Goal: Task Accomplishment & Management: Manage account settings

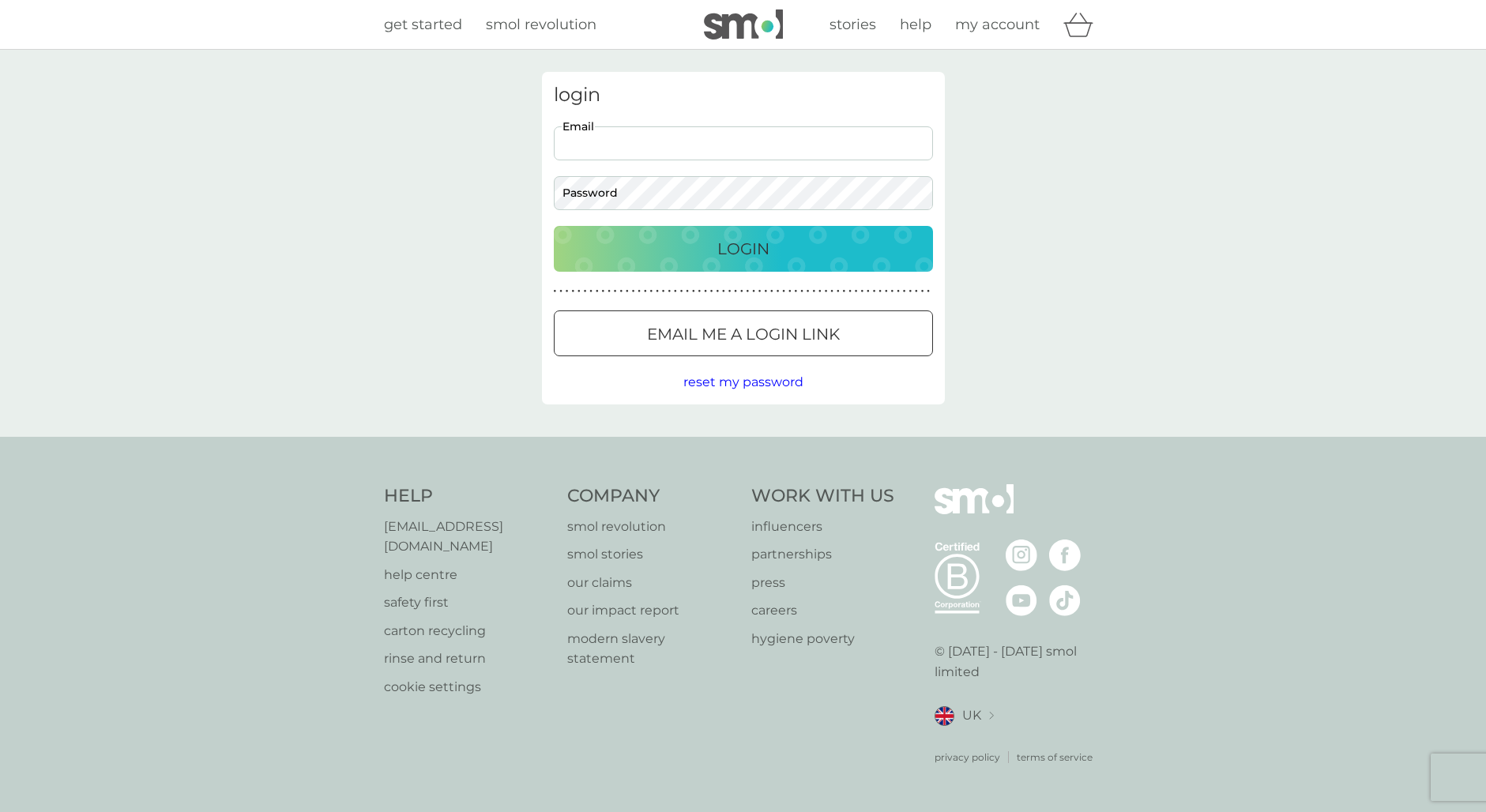
type input "[EMAIL_ADDRESS][DOMAIN_NAME]"
click at [758, 244] on p "Login" at bounding box center [743, 249] width 52 height 26
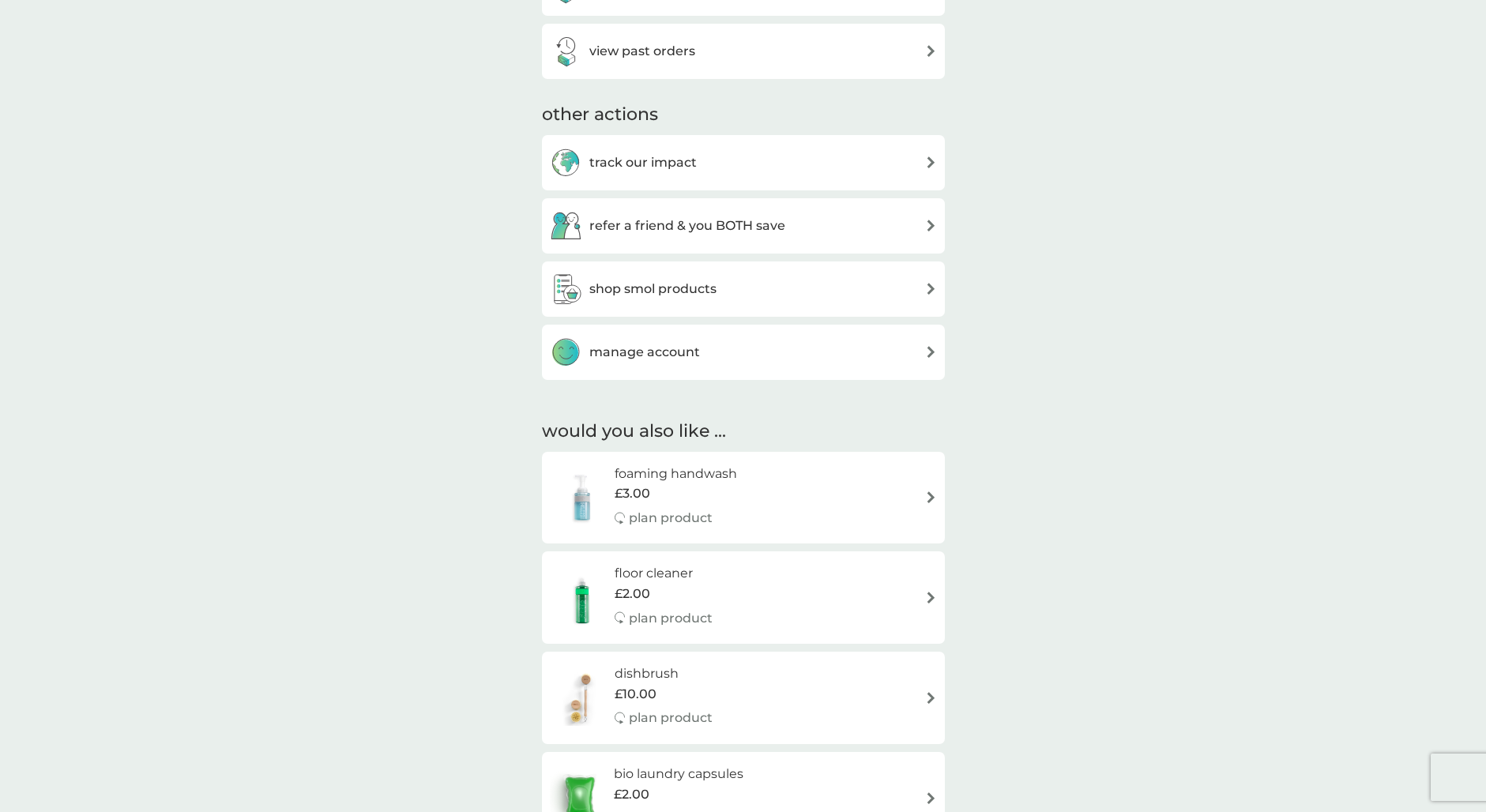
scroll to position [733, 0]
click at [777, 356] on div "manage account" at bounding box center [743, 352] width 387 height 32
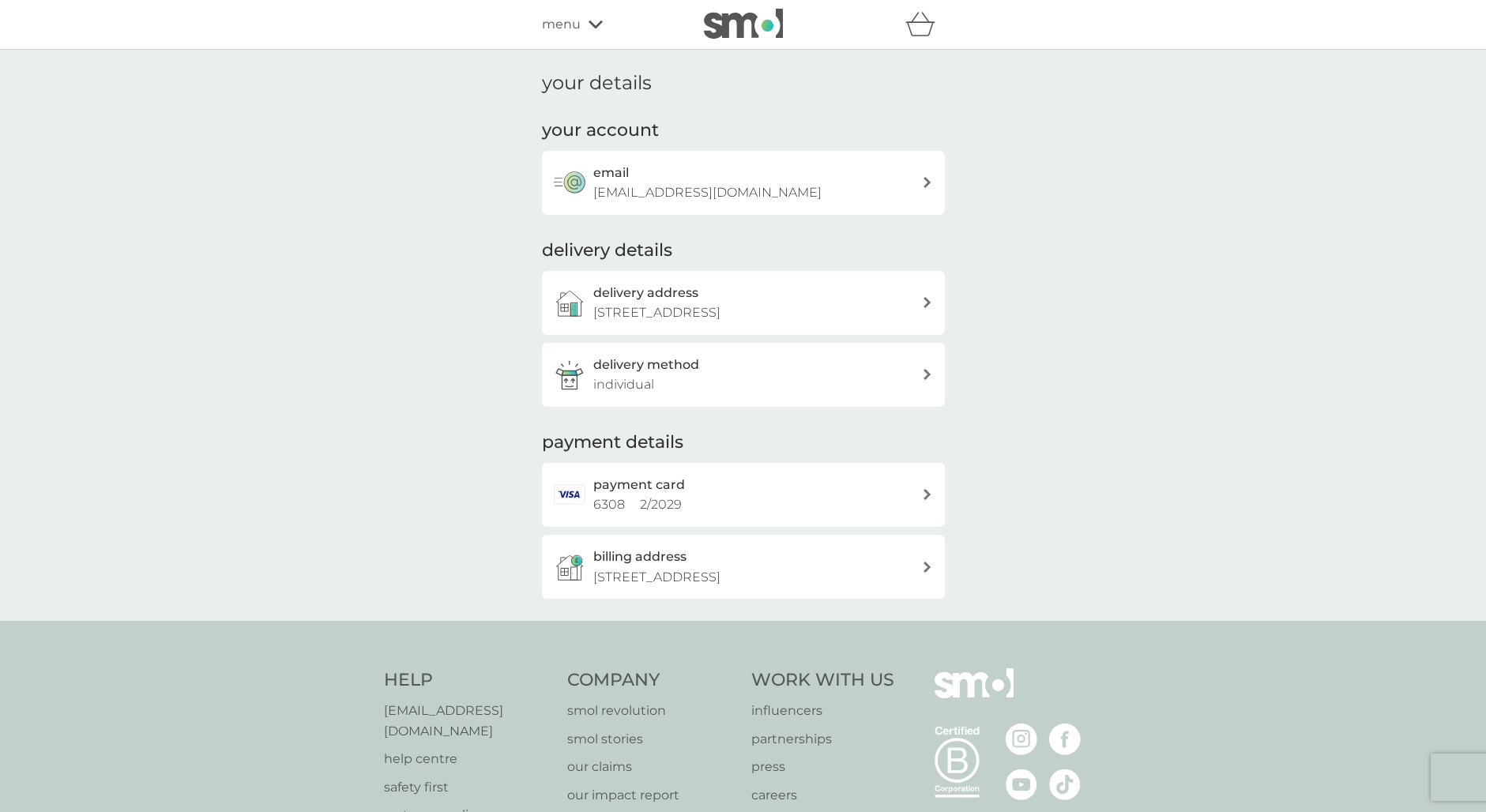
click at [751, 488] on div "payment card 6308 2 / 2029" at bounding box center [757, 495] width 328 height 40
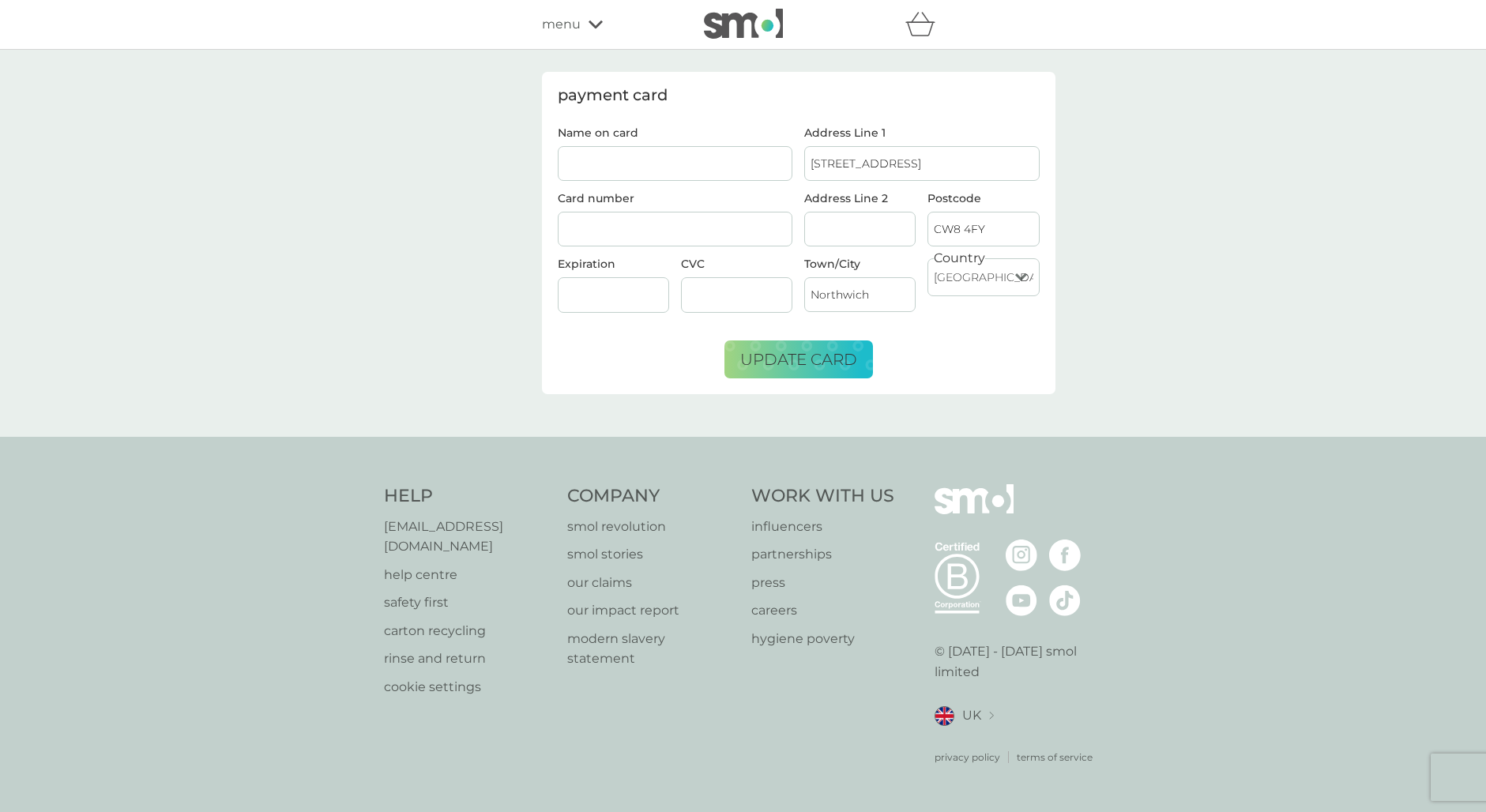
click at [649, 167] on input "Name on card" at bounding box center [675, 163] width 236 height 34
type input "G"
type input "[PERSON_NAME]"
click at [790, 299] on div at bounding box center [736, 295] width 111 height 35
click at [809, 369] on span "update card" at bounding box center [798, 359] width 117 height 19
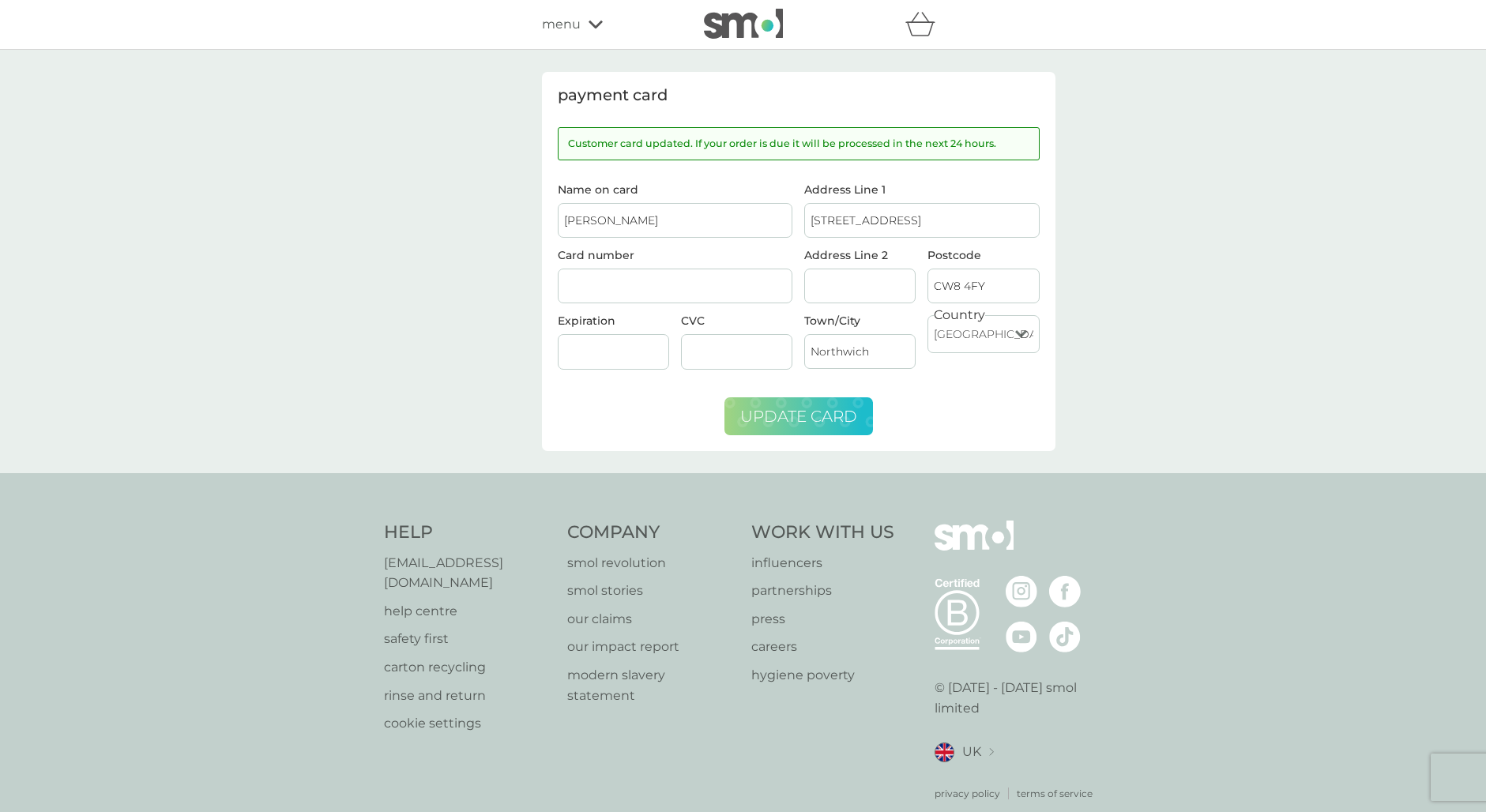
click at [595, 22] on icon at bounding box center [595, 25] width 14 height 10
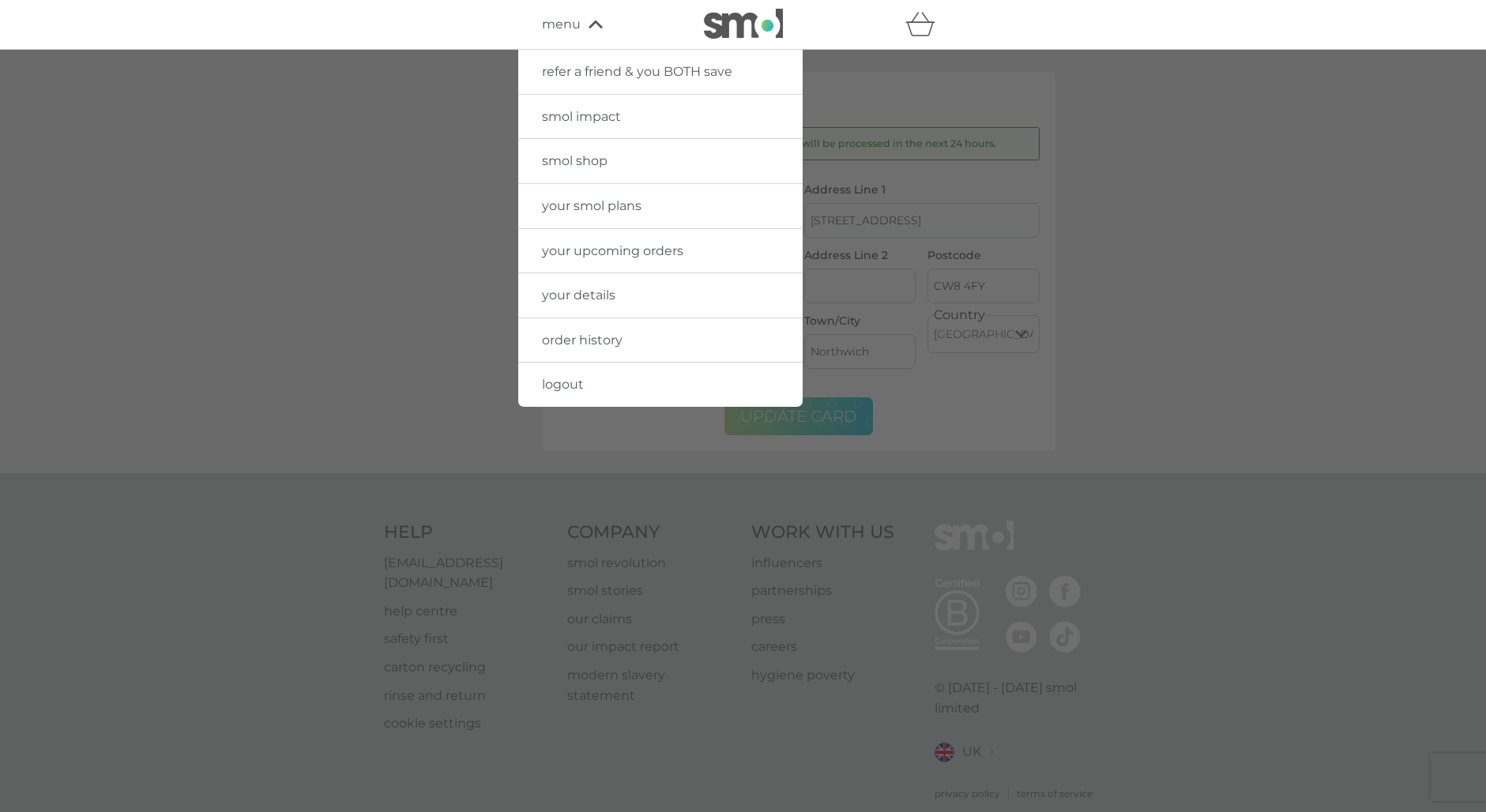
click at [930, 29] on icon "basket" at bounding box center [918, 29] width 27 height 14
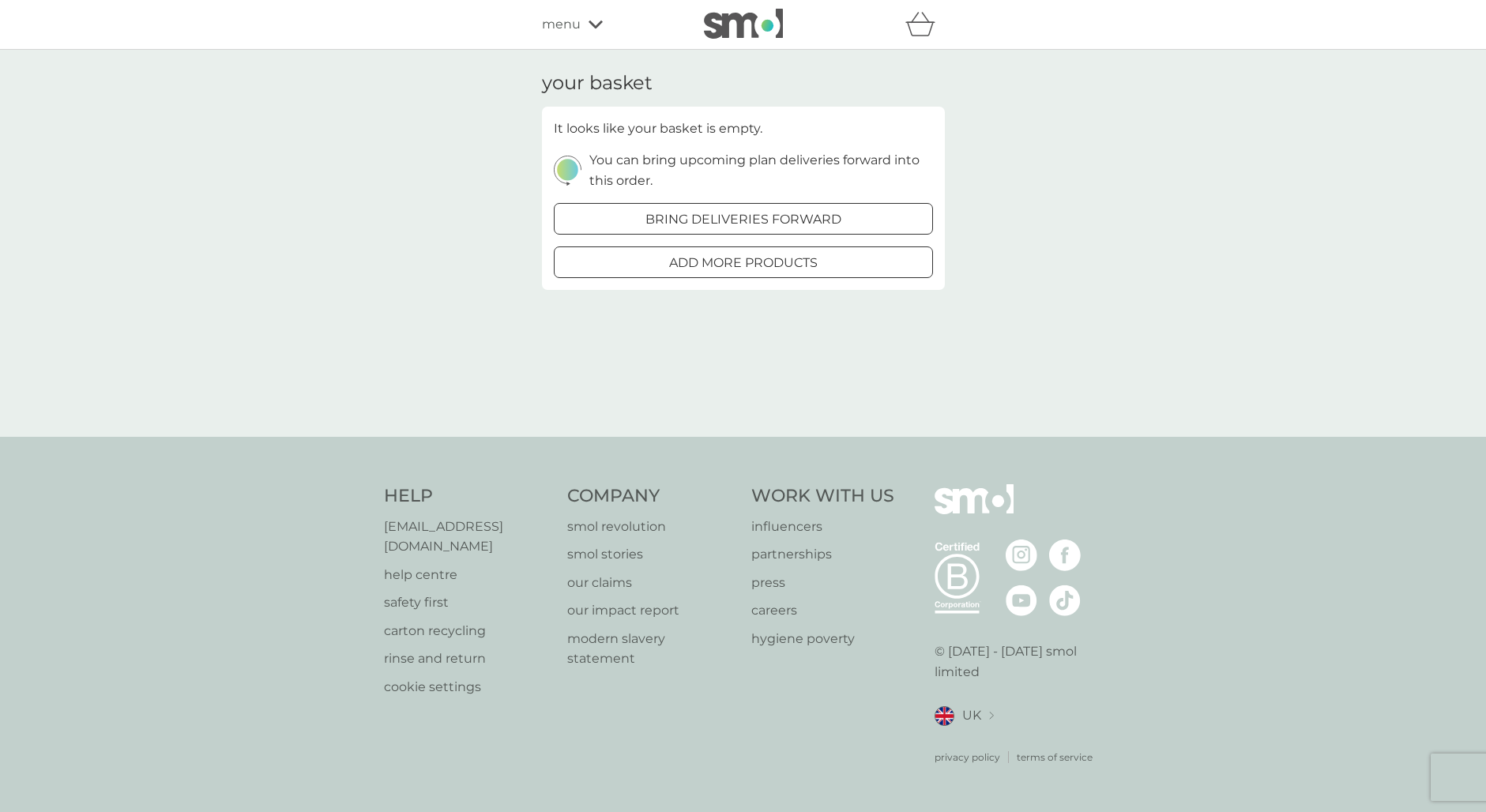
click at [579, 18] on div "menu" at bounding box center [609, 24] width 134 height 21
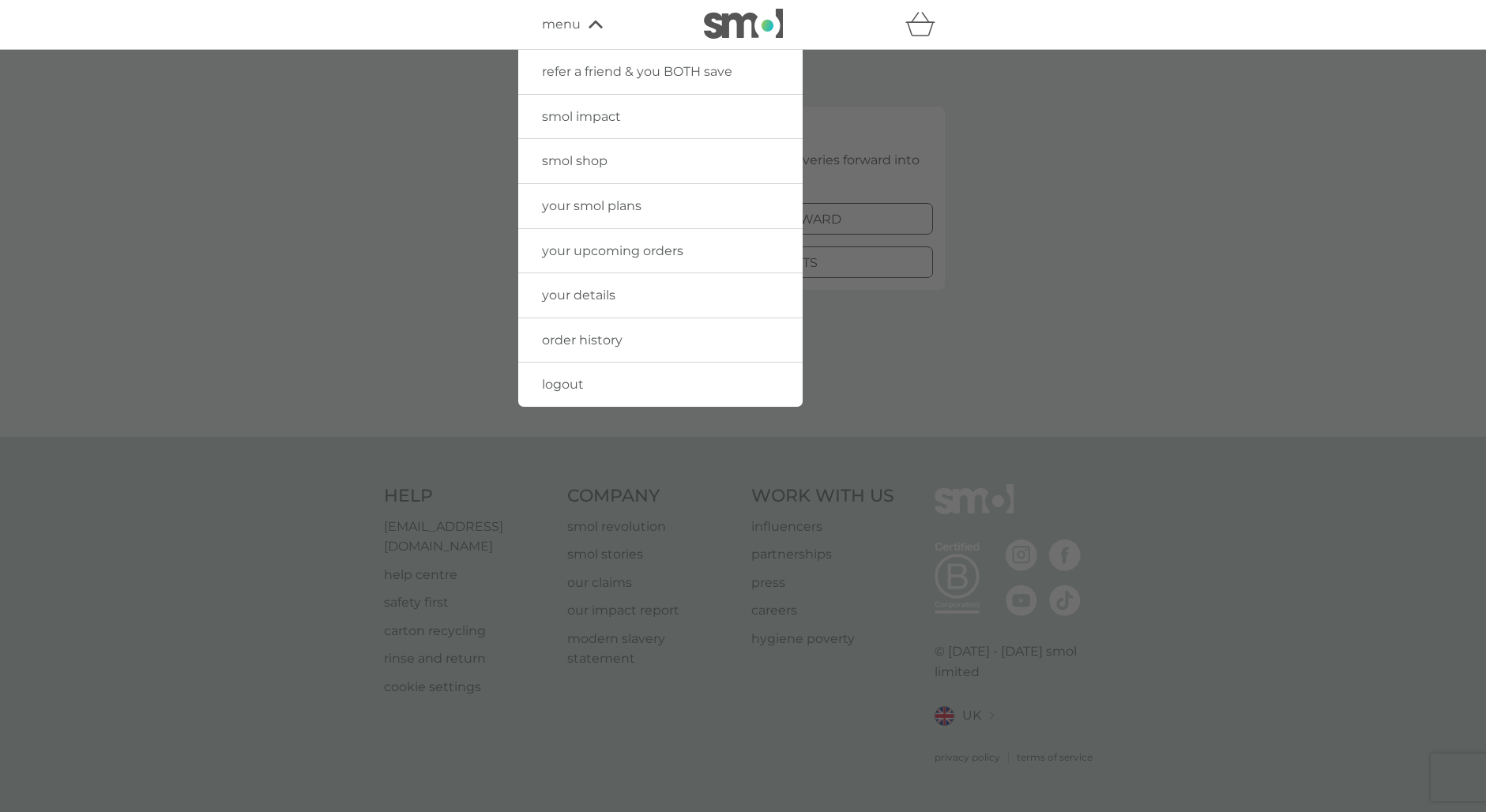
click at [612, 243] on span "your upcoming orders" at bounding box center [612, 250] width 141 height 15
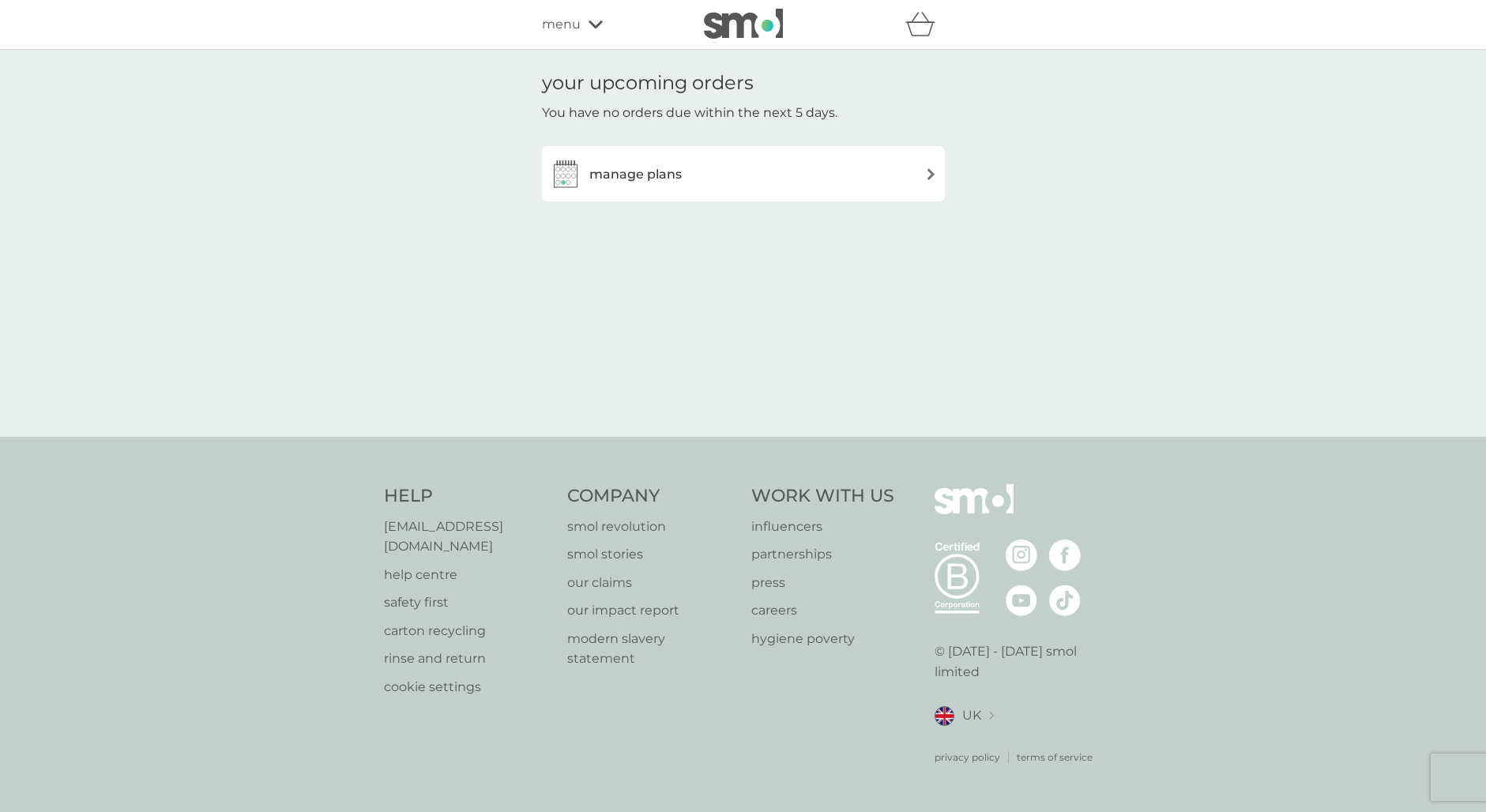
click at [905, 177] on div "manage plans" at bounding box center [743, 173] width 387 height 32
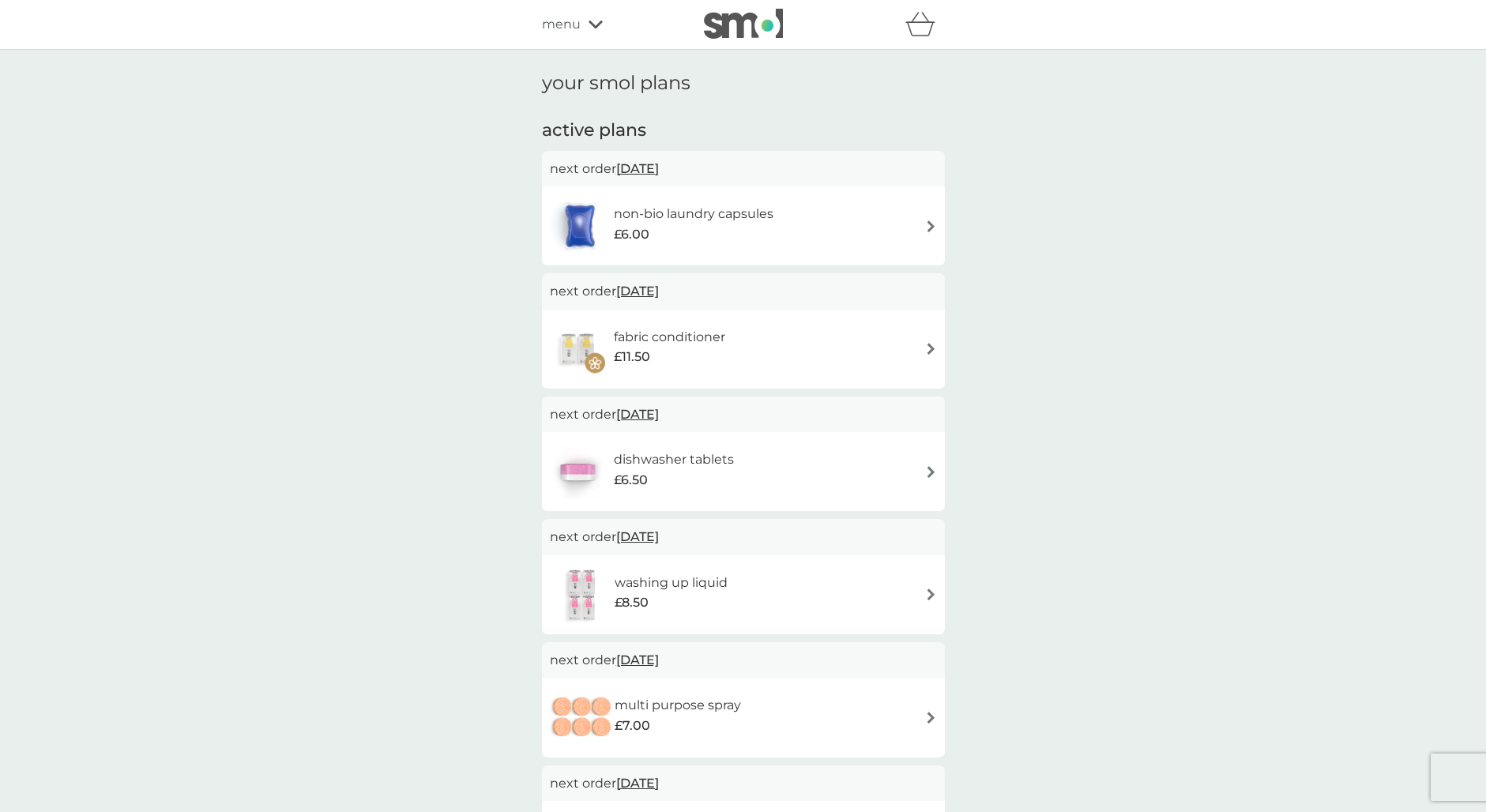
click at [707, 214] on h6 "non-bio laundry capsules" at bounding box center [694, 214] width 160 height 21
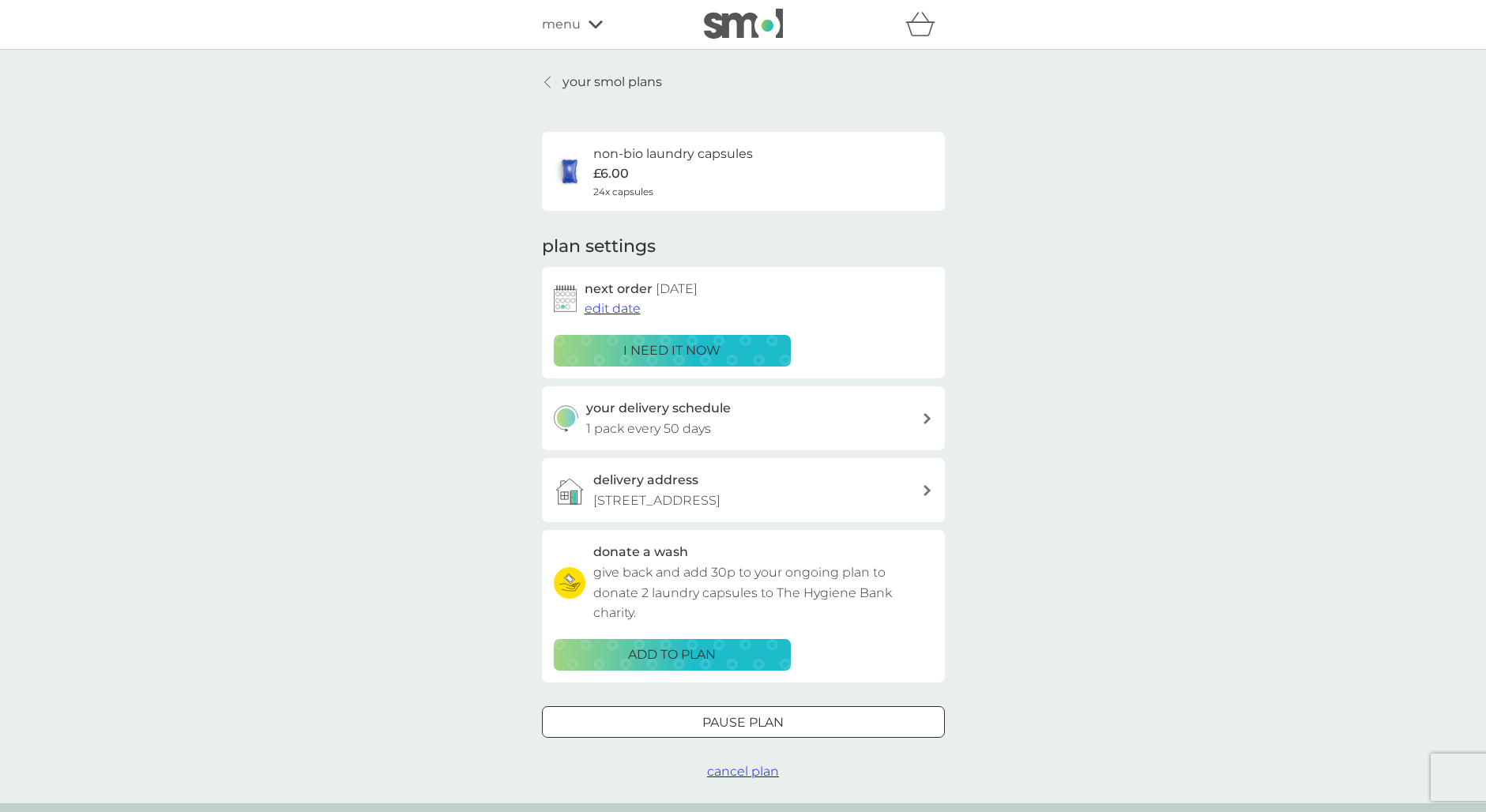
click at [607, 301] on span "edit date" at bounding box center [612, 307] width 56 height 15
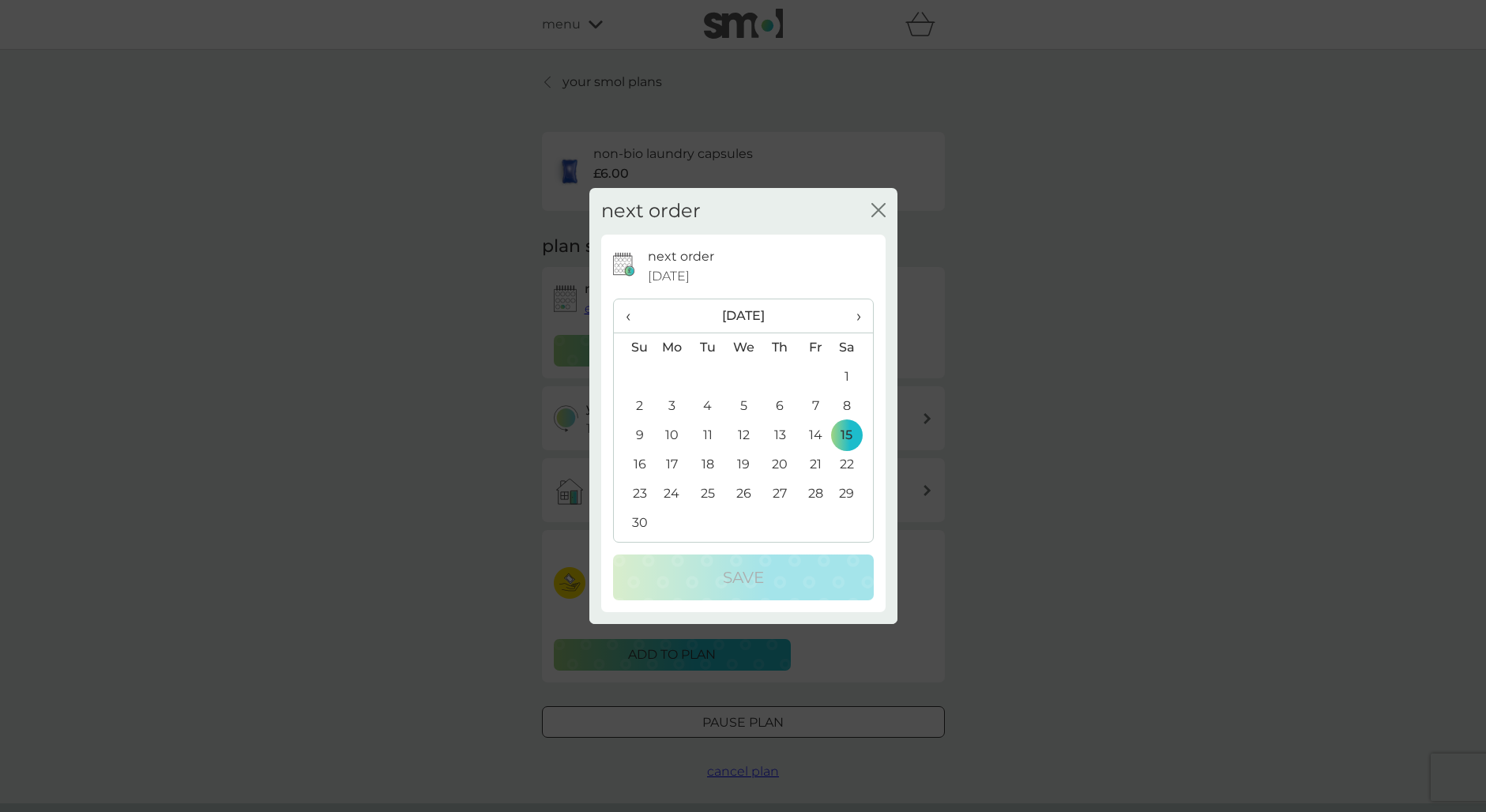
click at [627, 312] on span "‹" at bounding box center [634, 316] width 17 height 34
click at [707, 489] on td "30" at bounding box center [708, 495] width 35 height 30
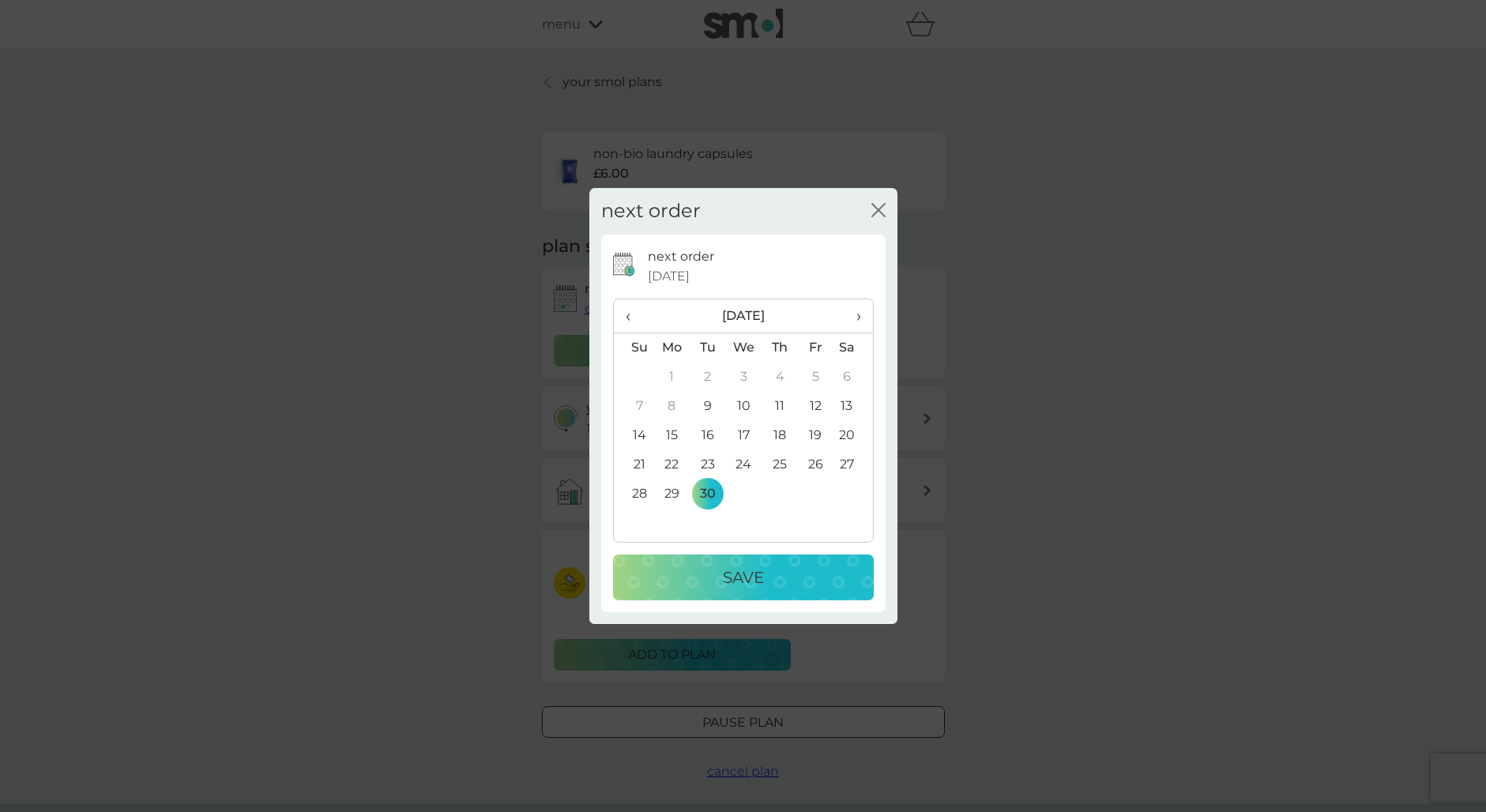
click at [759, 583] on p "Save" at bounding box center [743, 577] width 41 height 26
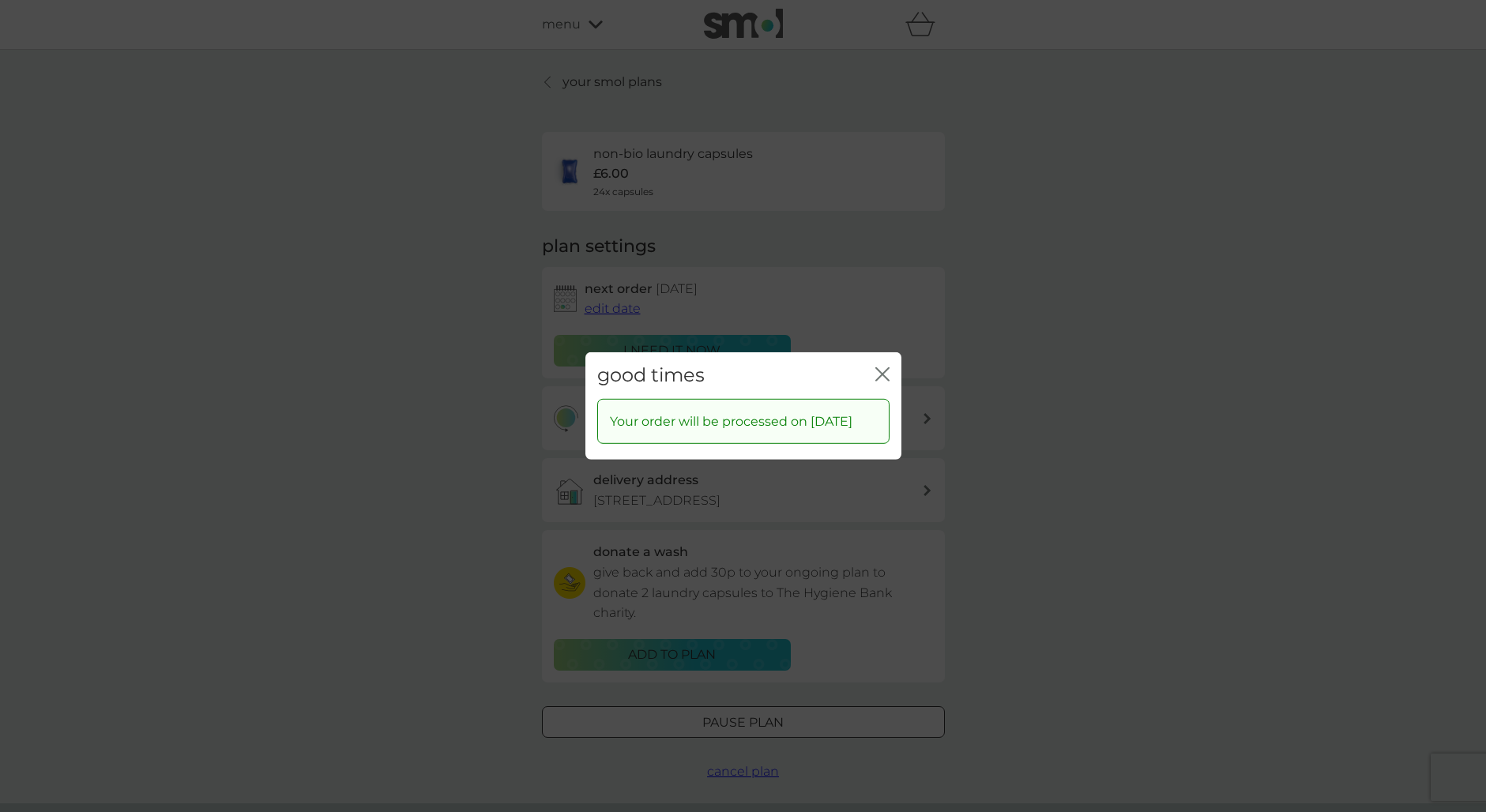
click at [888, 368] on icon "close" at bounding box center [882, 374] width 14 height 14
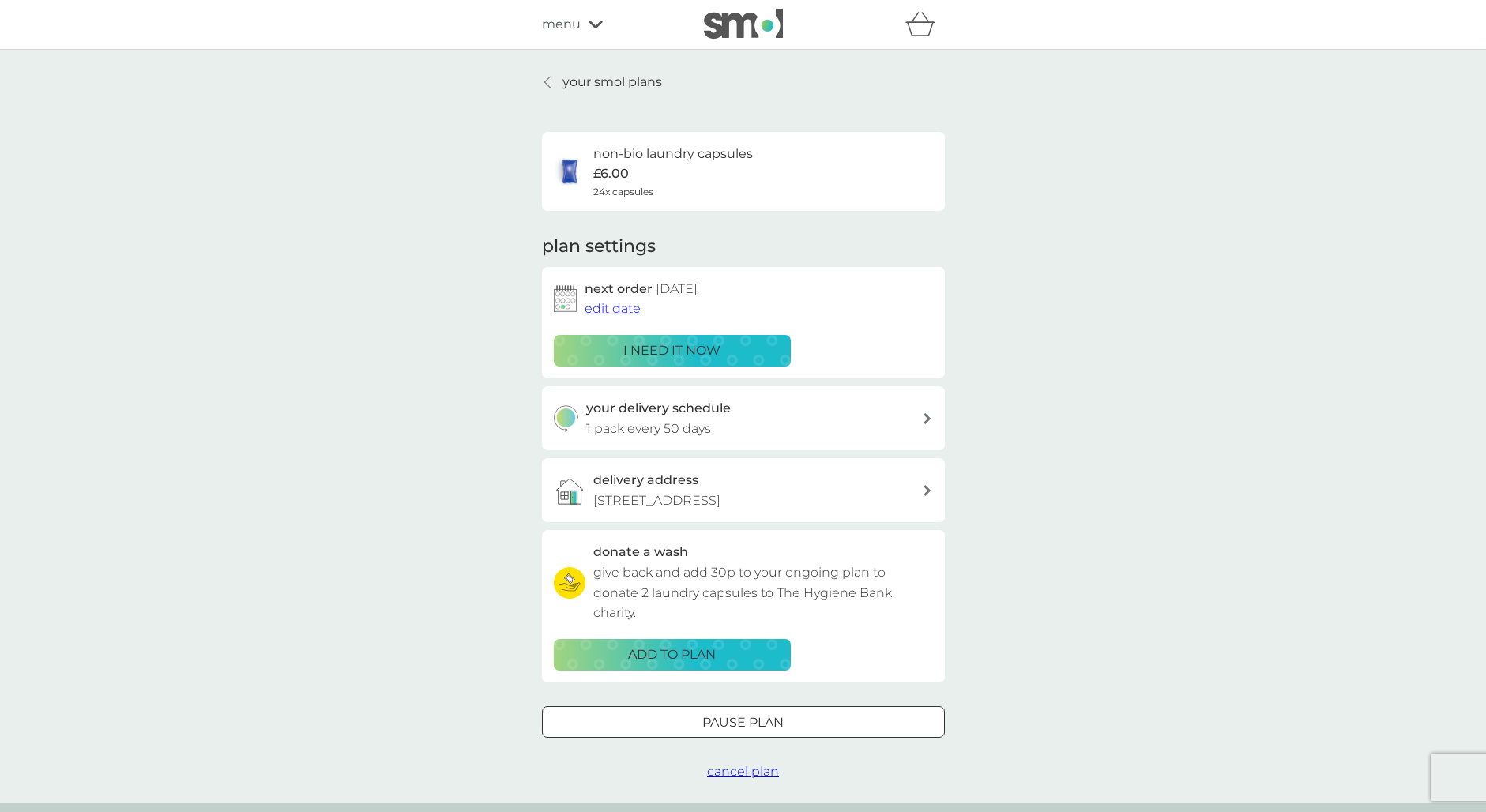
click at [543, 86] on div at bounding box center [548, 82] width 11 height 13
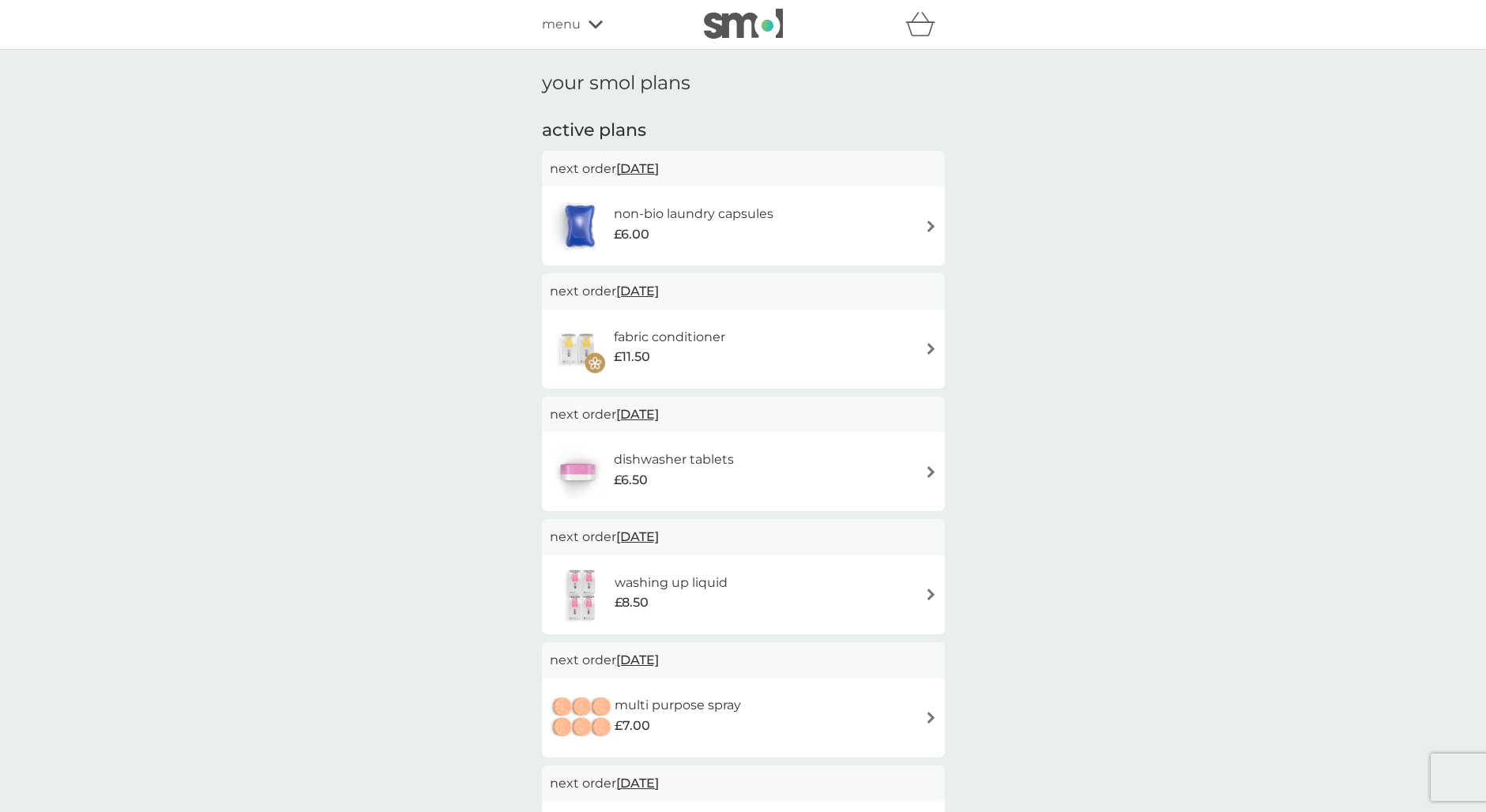
click at [657, 287] on span "[DATE]" at bounding box center [637, 291] width 42 height 31
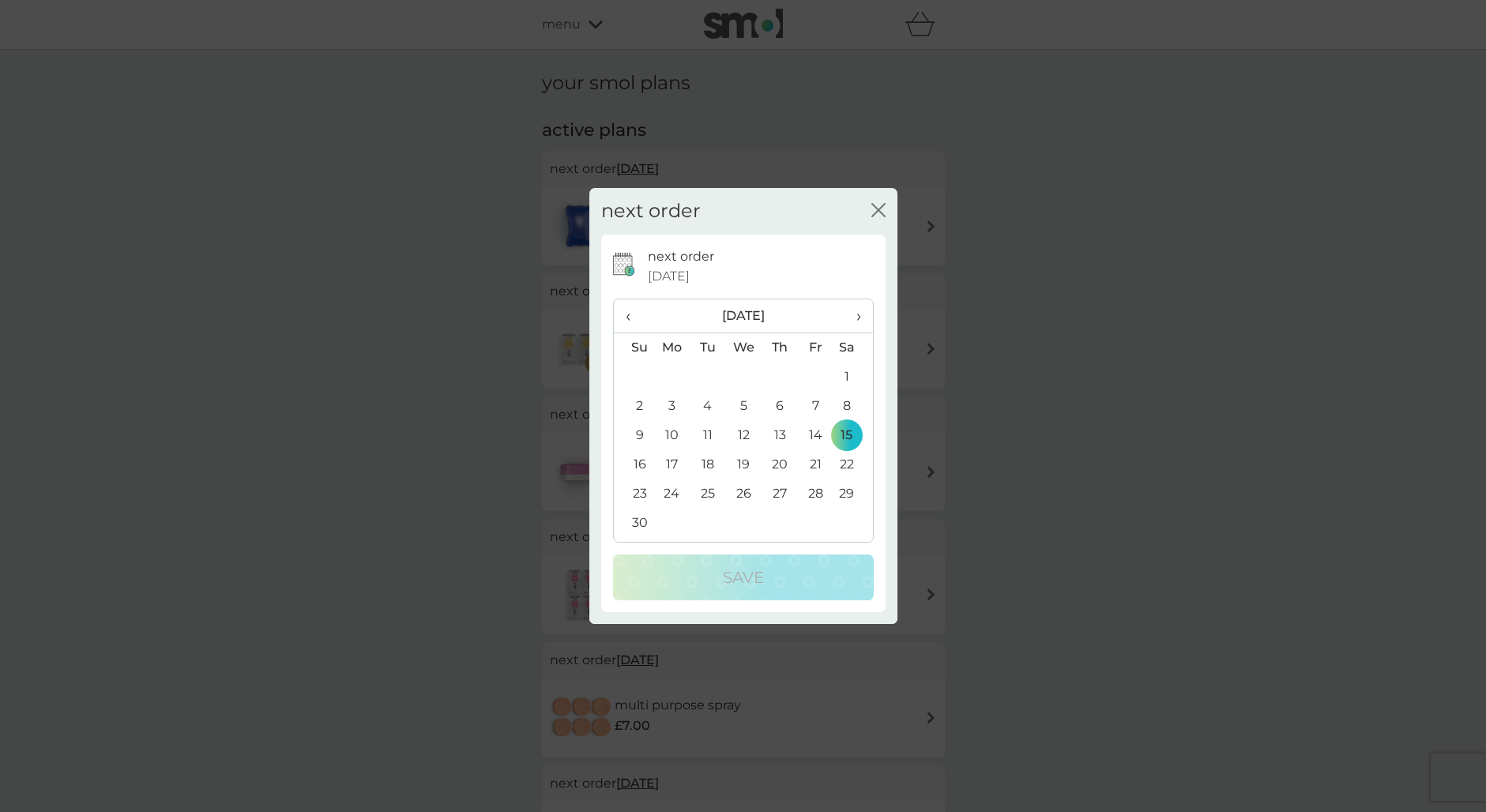
click at [633, 317] on span "‹" at bounding box center [634, 316] width 17 height 34
click at [711, 491] on td "30" at bounding box center [708, 495] width 35 height 30
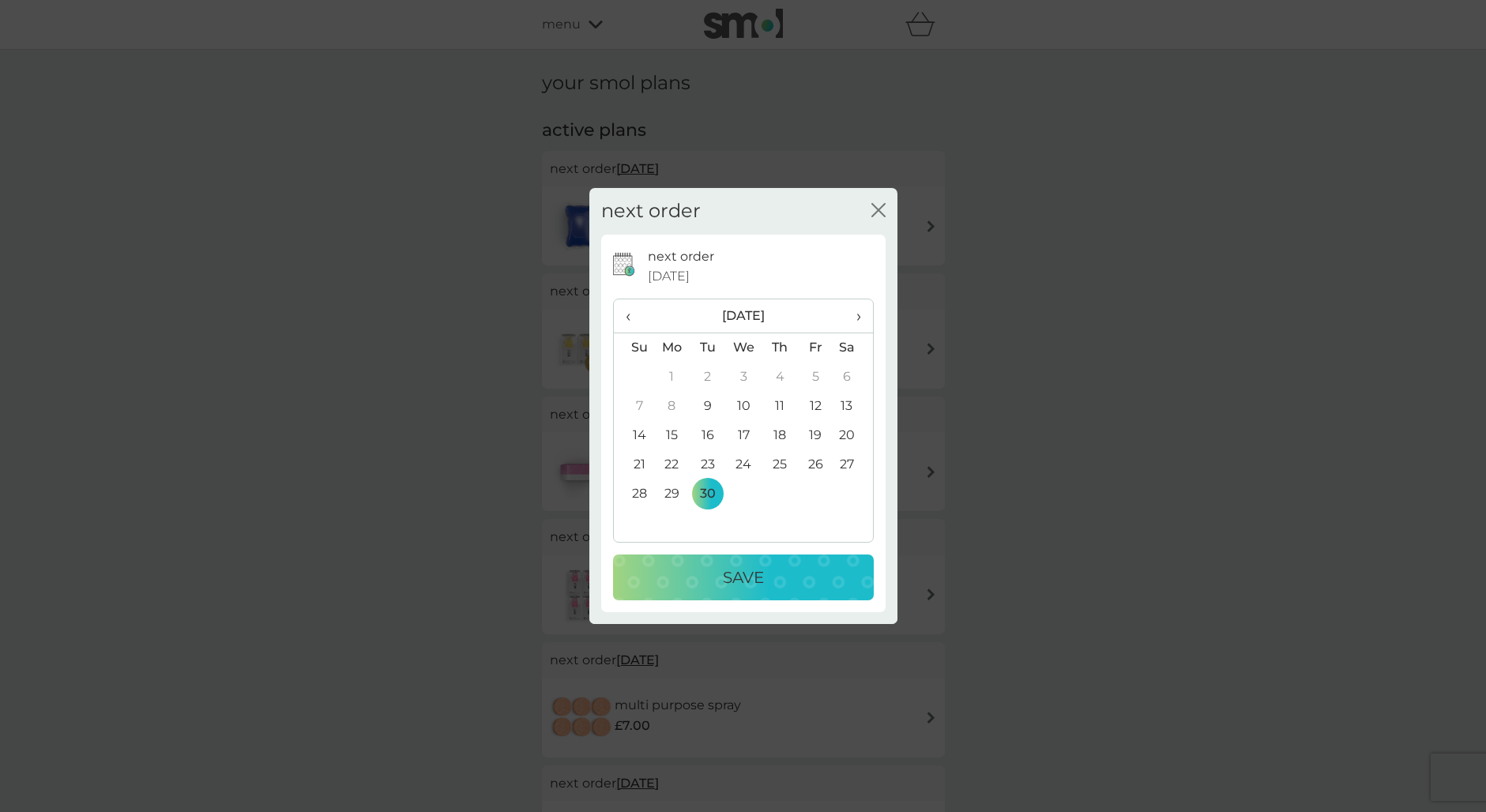
click at [767, 590] on button "Save" at bounding box center [743, 577] width 261 height 45
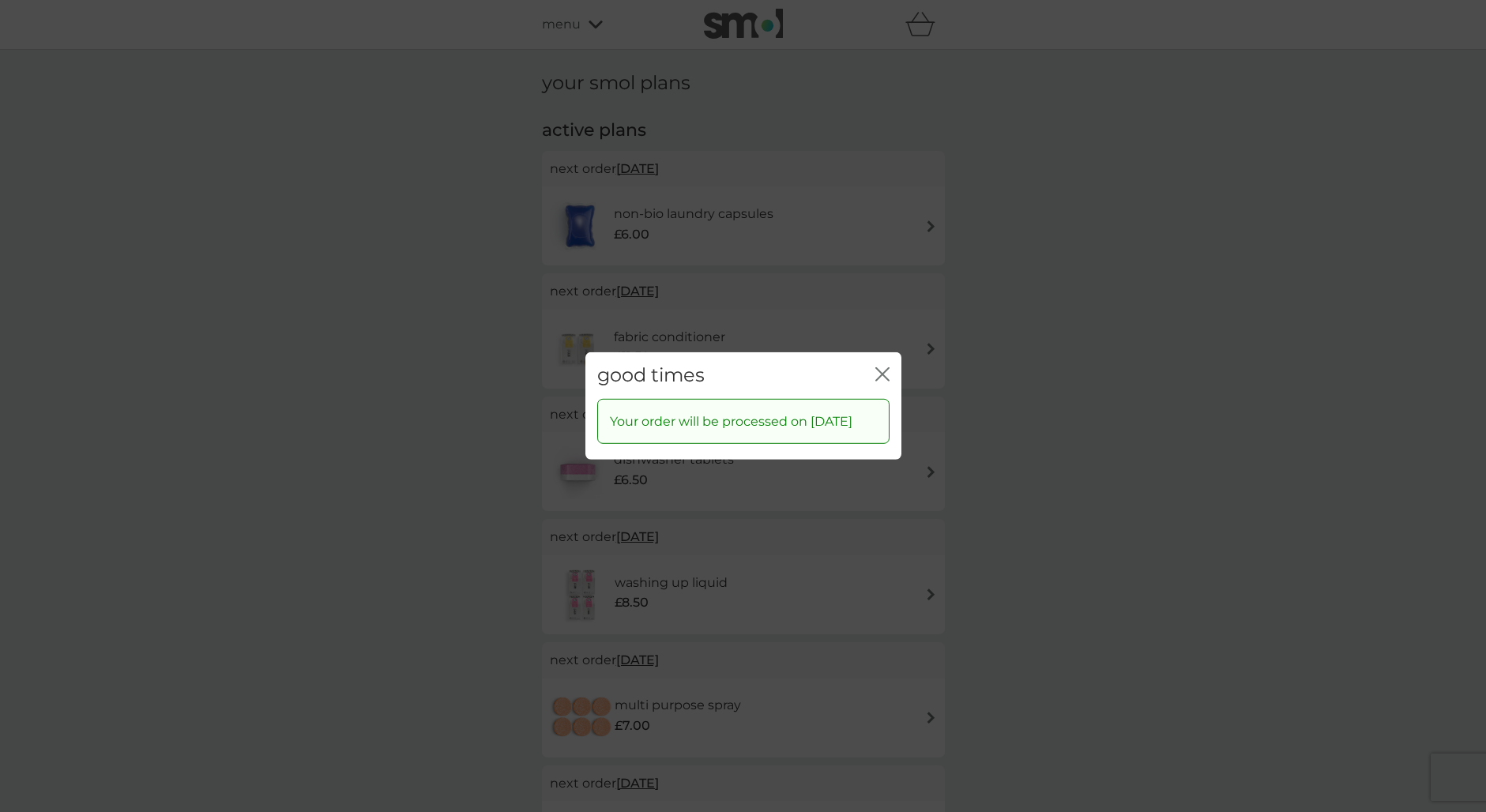
click at [882, 368] on icon "close" at bounding box center [882, 374] width 14 height 14
